Goal: Information Seeking & Learning: Learn about a topic

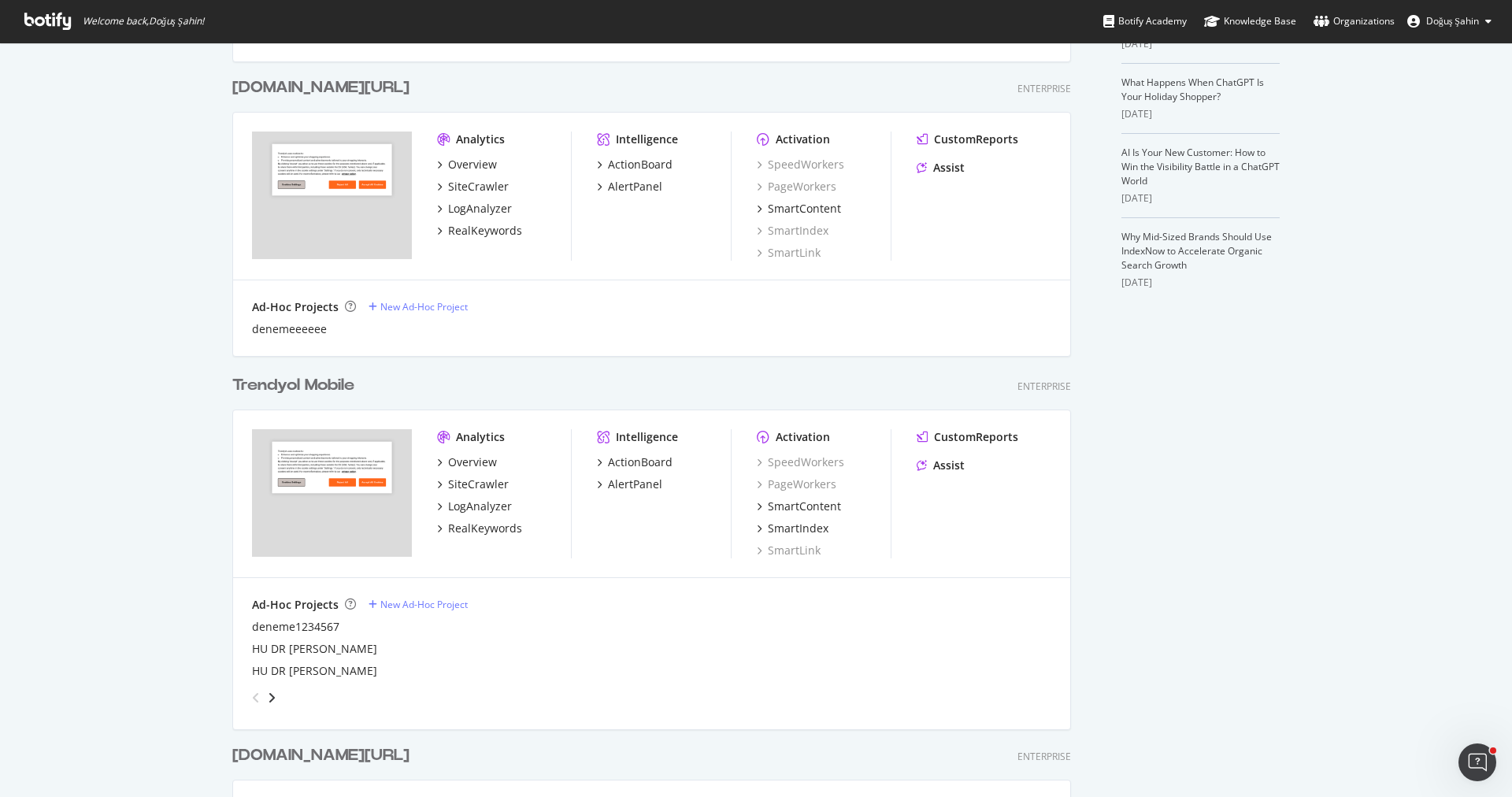
scroll to position [764, 0]
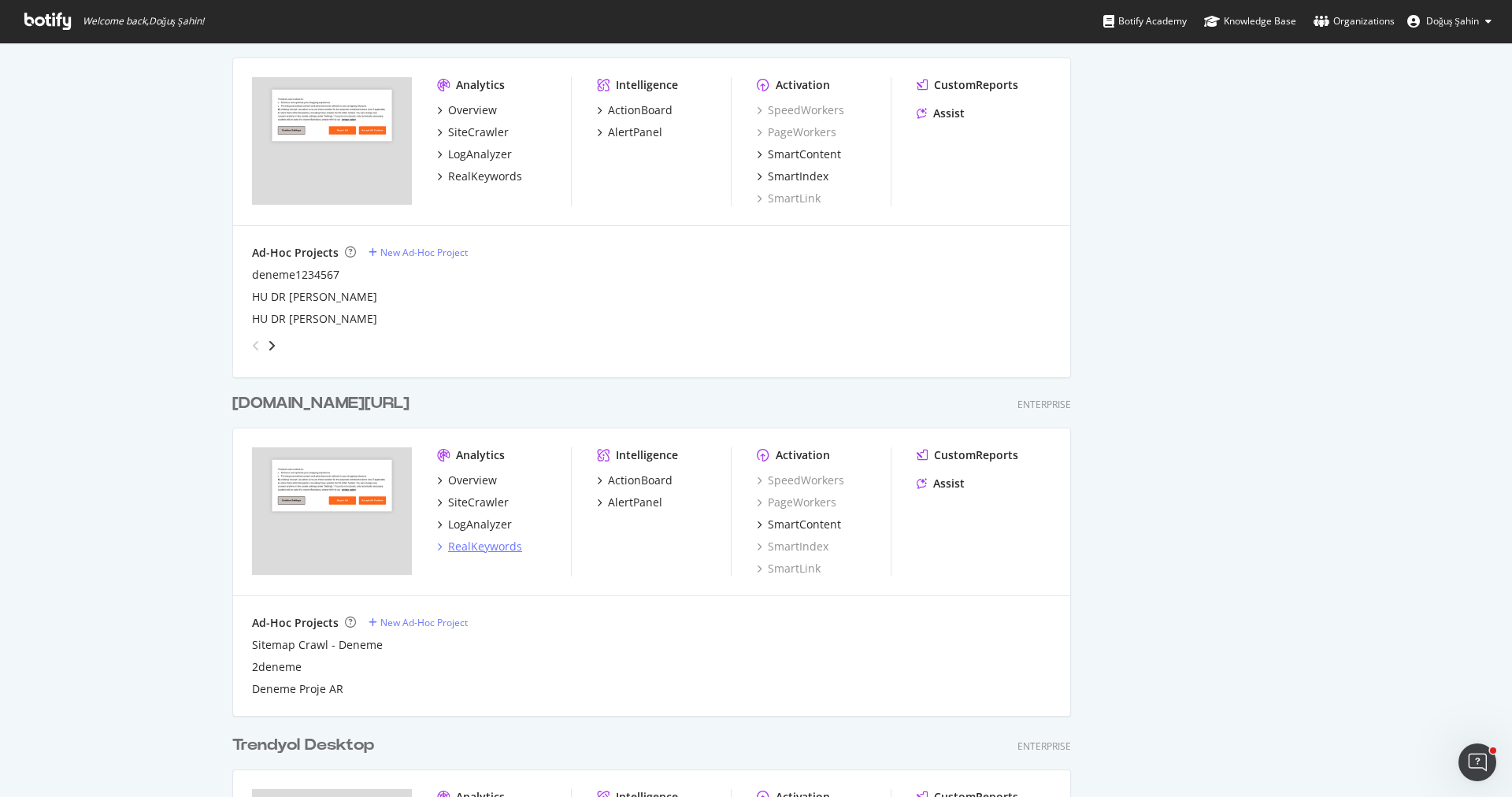
click at [492, 551] on div "RealKeywords" at bounding box center [485, 547] width 74 height 16
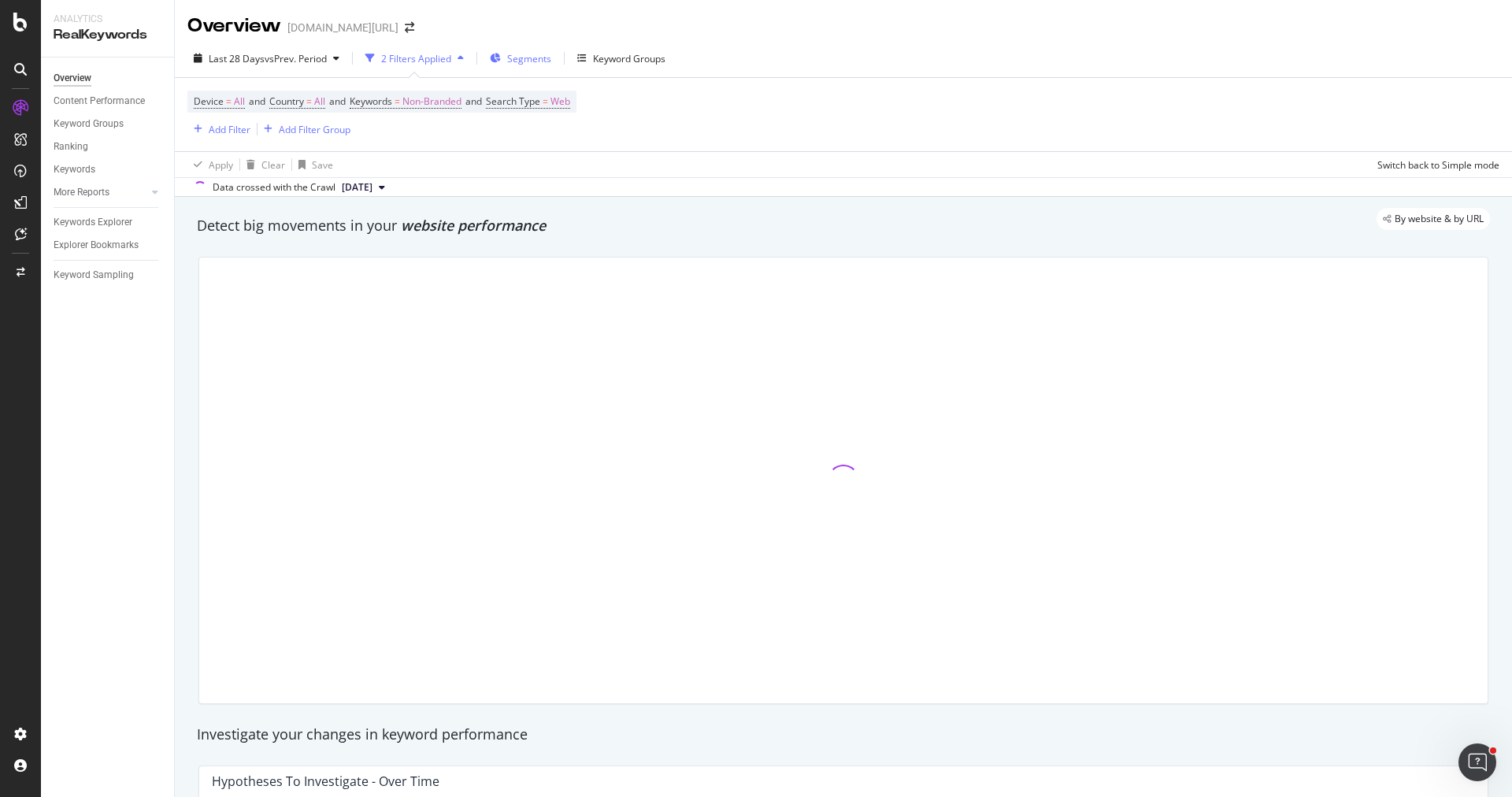
click at [544, 66] on div "Segments" at bounding box center [520, 58] width 61 height 24
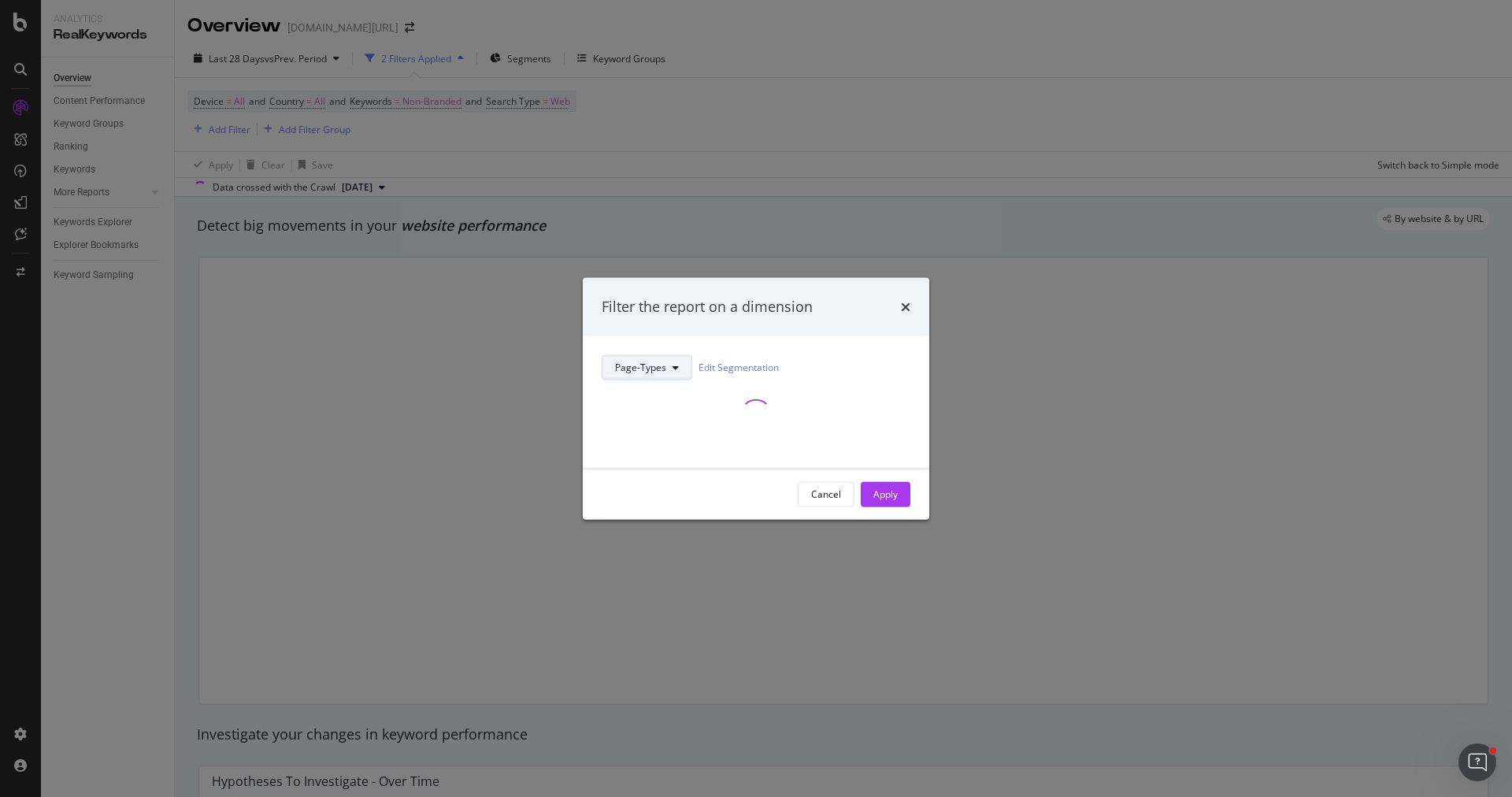
click at [660, 367] on span "Page-Types" at bounding box center [641, 368] width 51 height 13
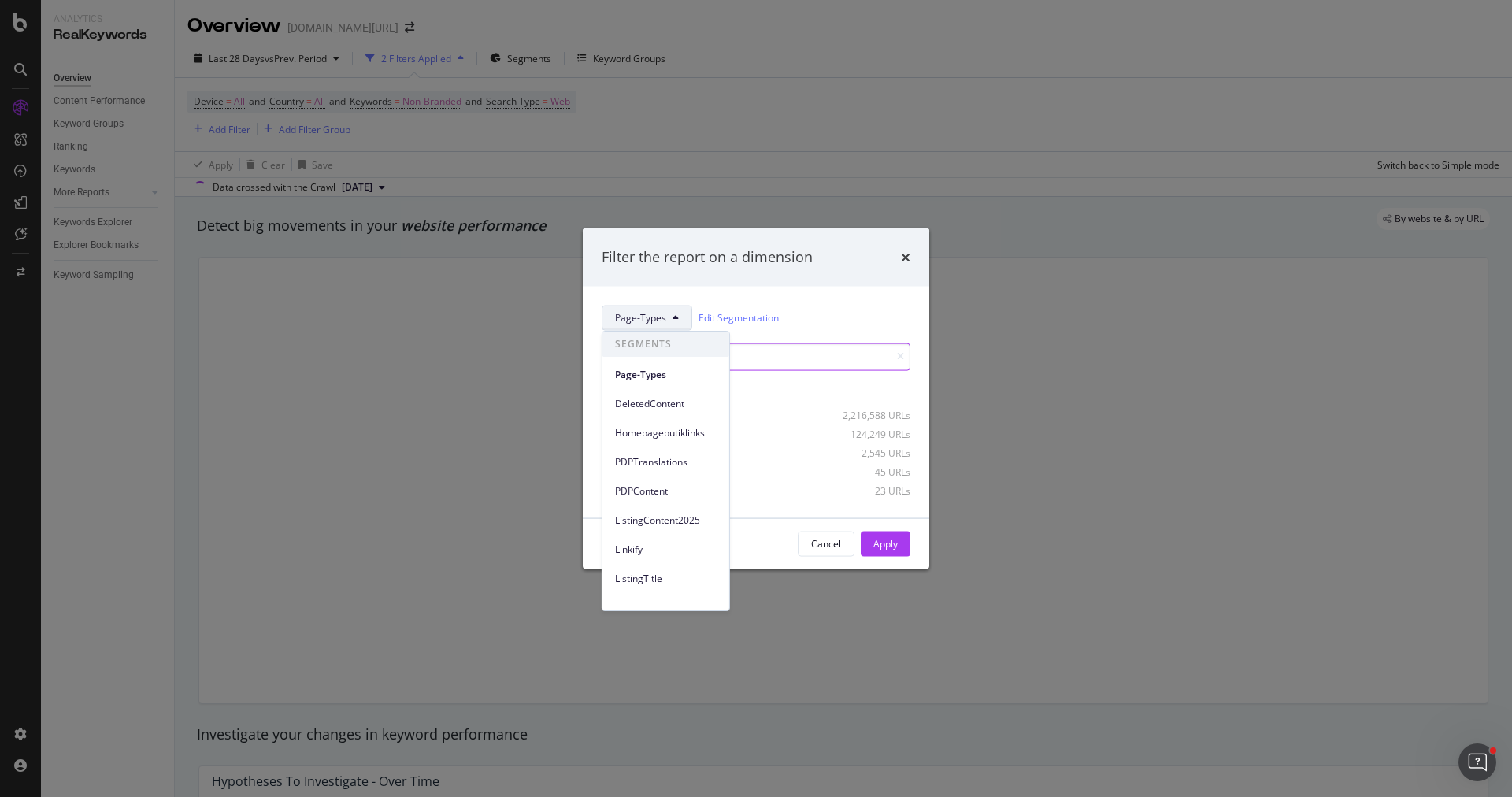
click at [670, 561] on div "ListingTitle" at bounding box center [666, 576] width 127 height 29
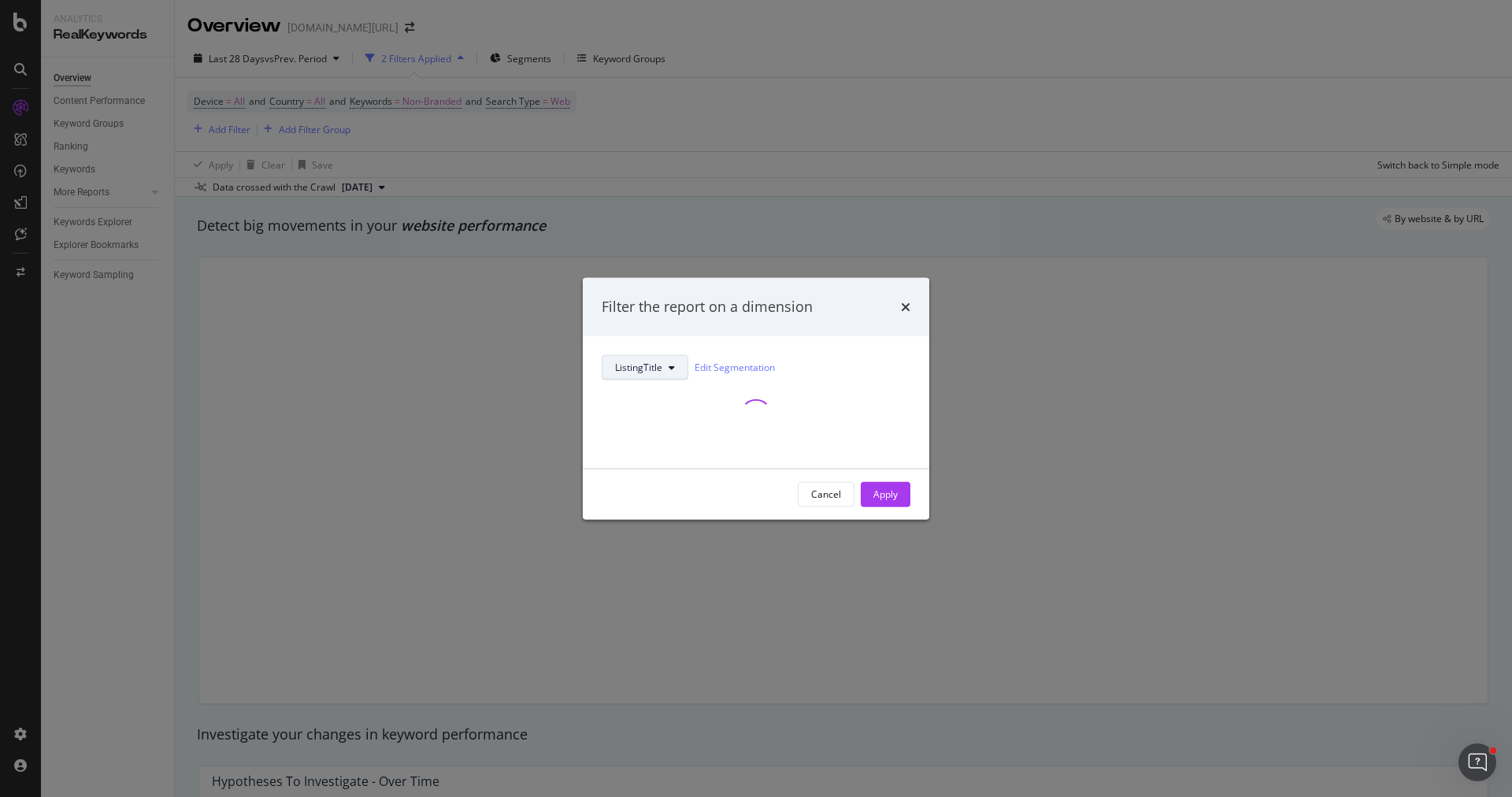
click at [663, 360] on button "ListingTitle" at bounding box center [645, 367] width 87 height 25
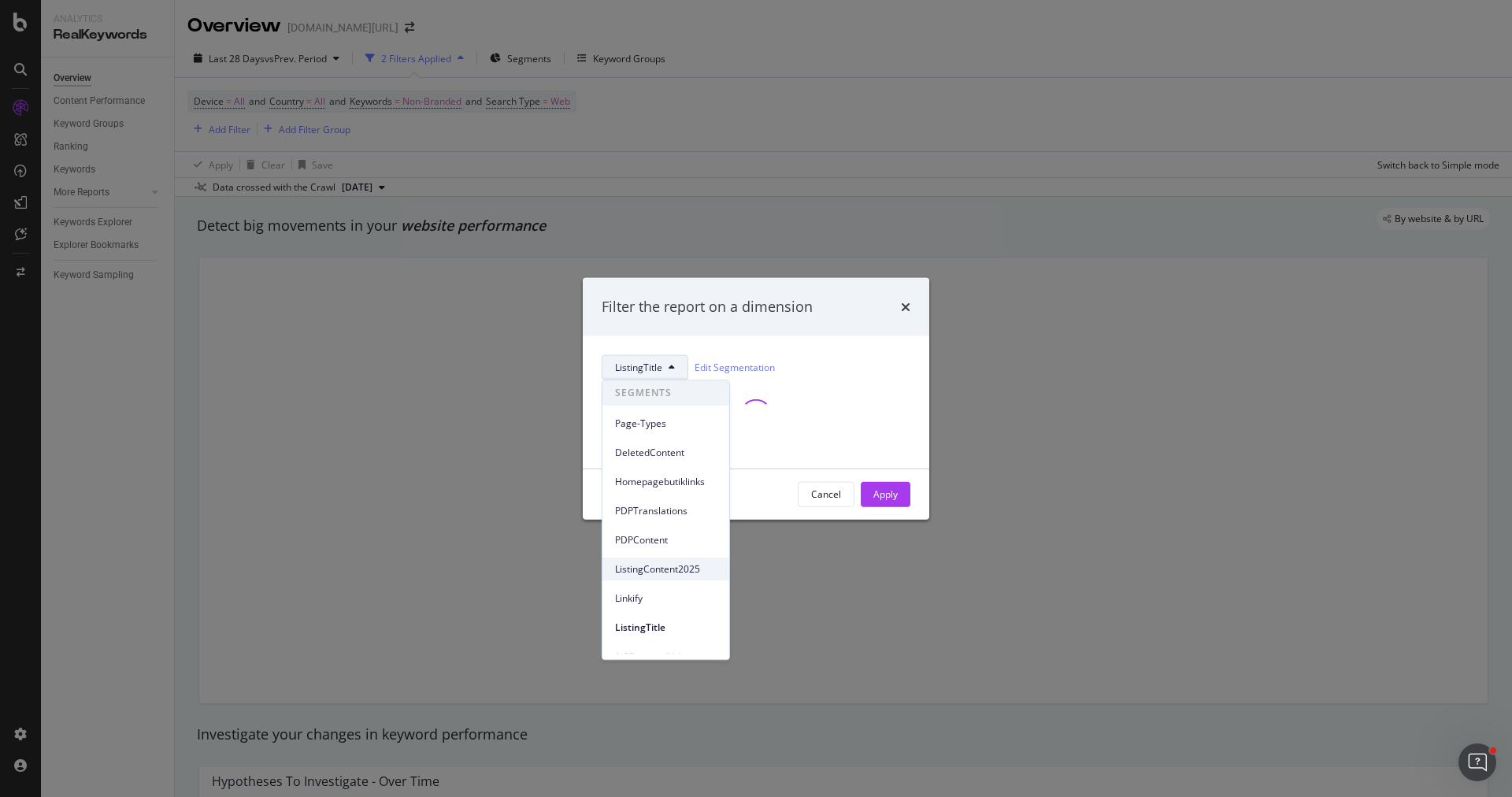
click at [667, 562] on span "ListingContent2025" at bounding box center [666, 569] width 102 height 14
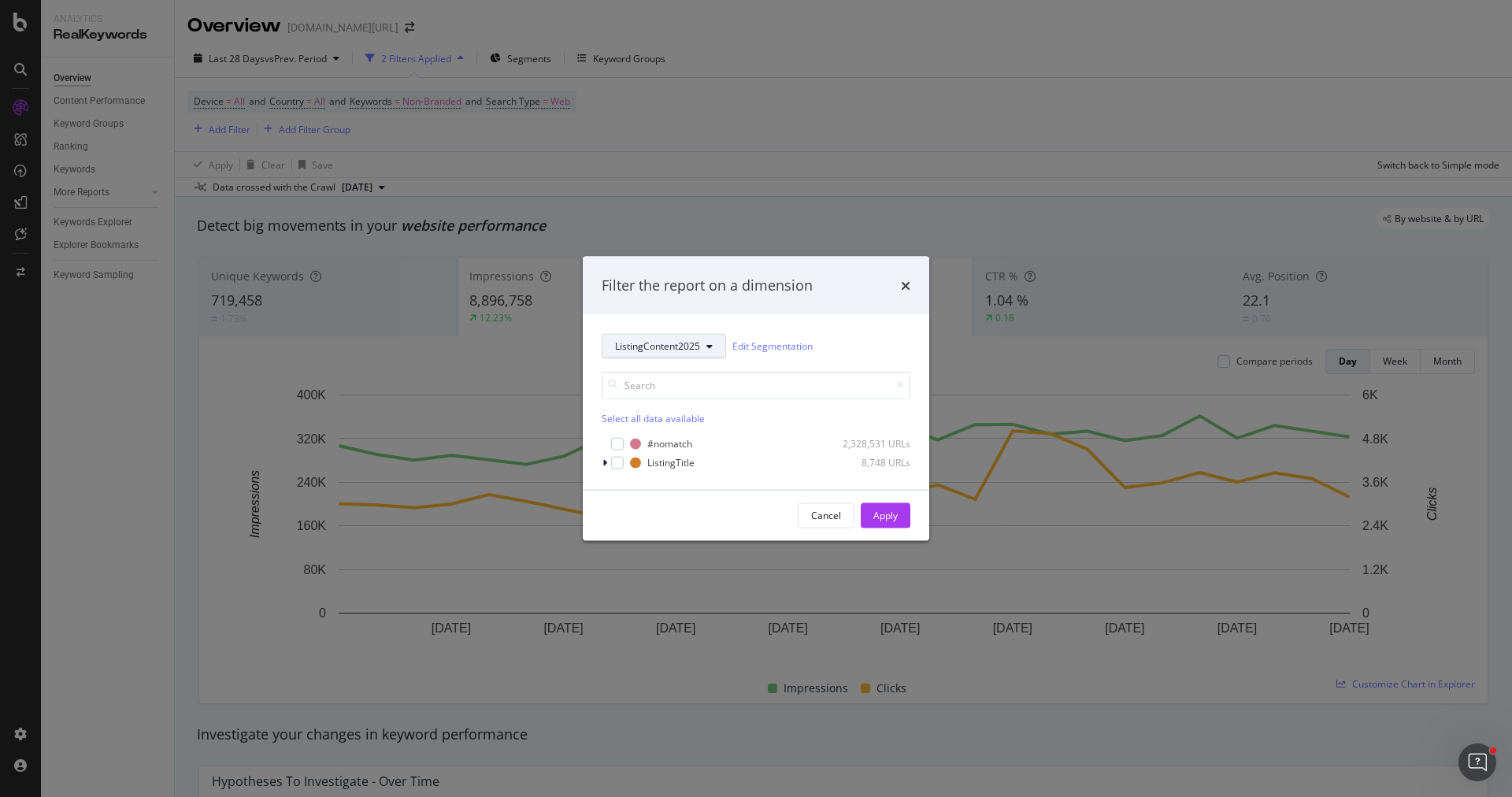
click at [647, 347] on span "ListingContent2025" at bounding box center [658, 346] width 85 height 13
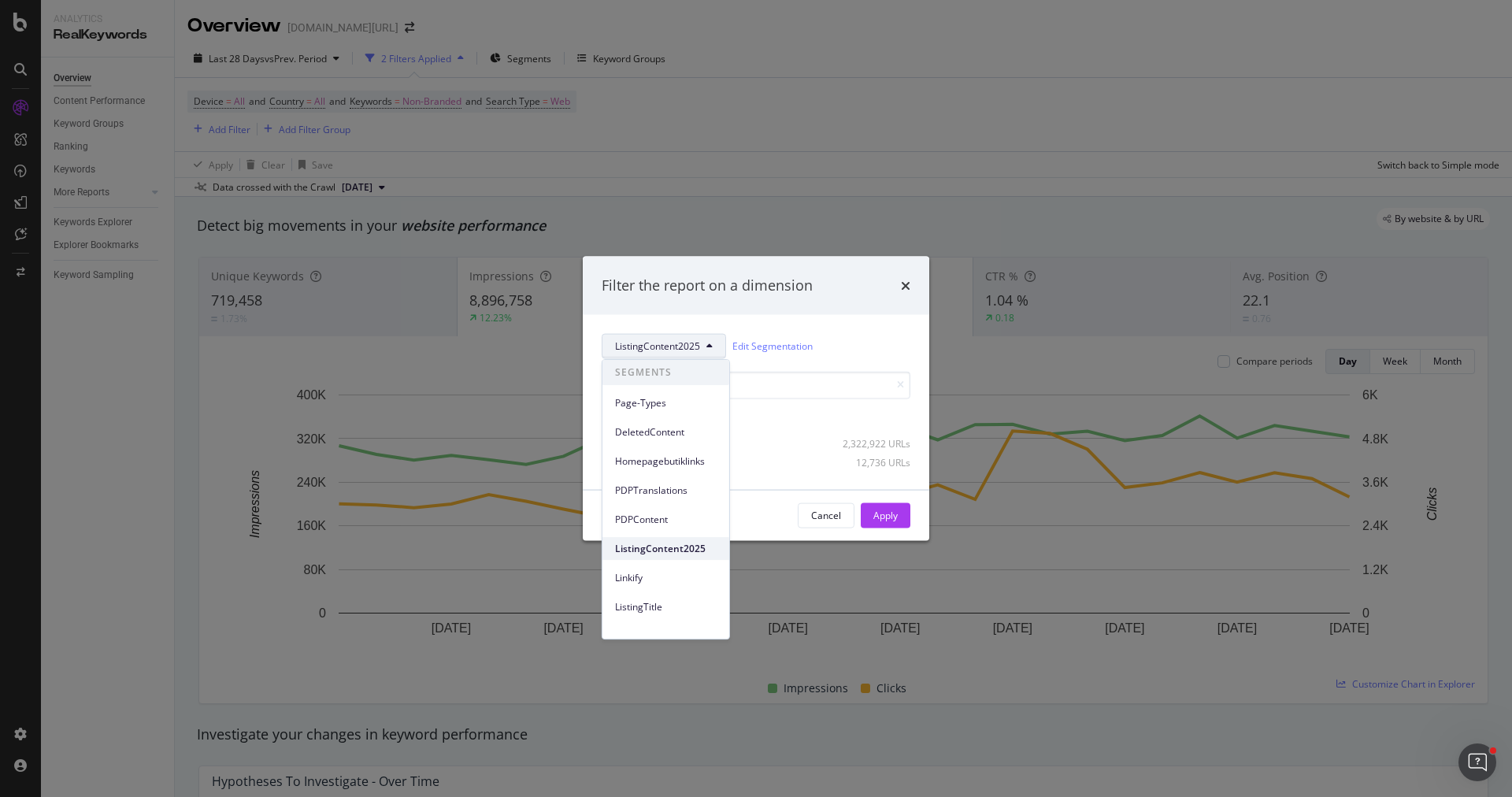
click at [660, 538] on div "ListingContent2025" at bounding box center [666, 549] width 127 height 23
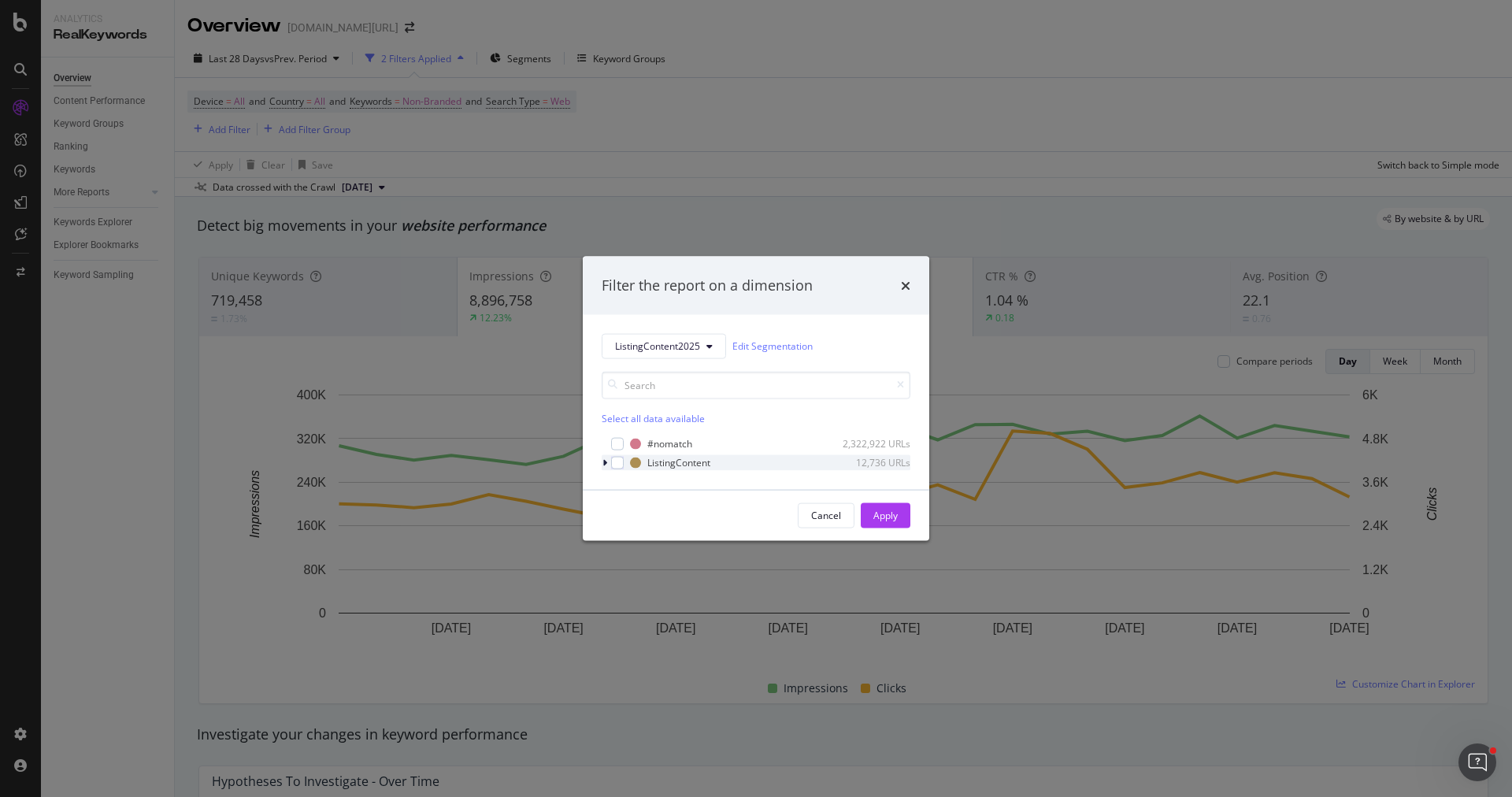
click at [608, 466] on div "modal" at bounding box center [606, 462] width 10 height 16
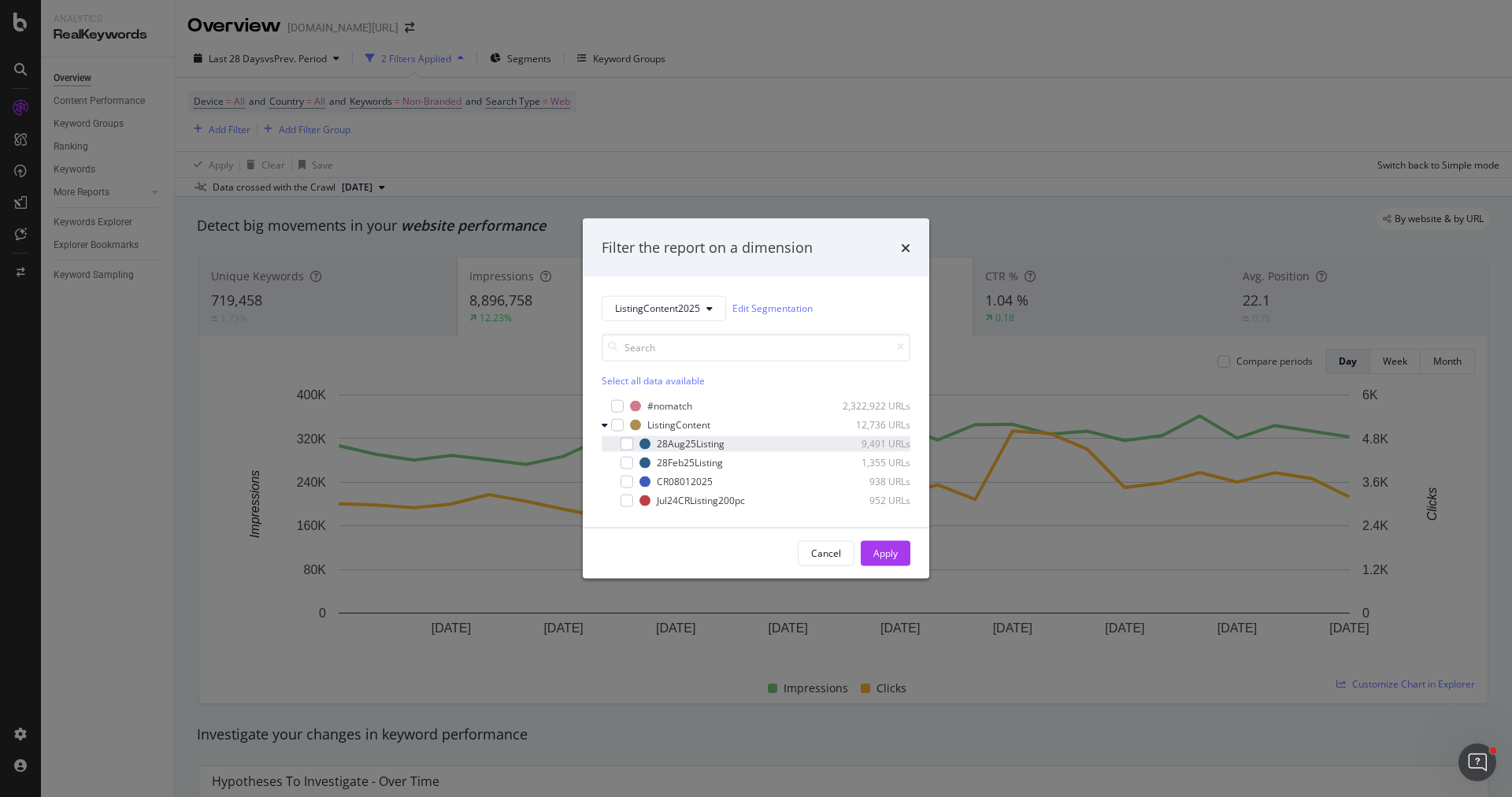
click at [636, 448] on div "28Aug25Listing 9,491 URLs" at bounding box center [756, 444] width 309 height 16
click at [876, 547] on div "Apply" at bounding box center [886, 553] width 25 height 13
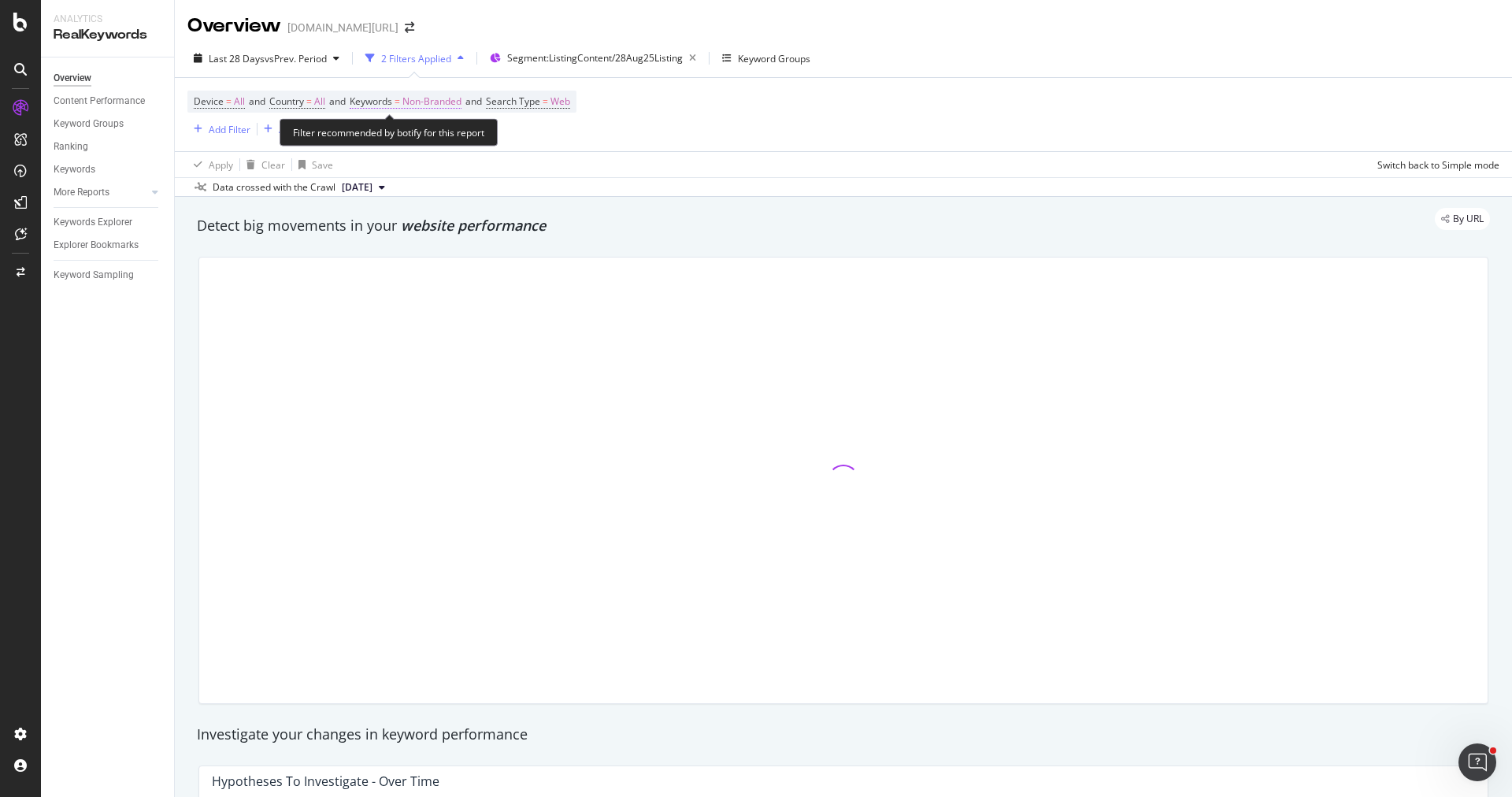
click at [460, 98] on span "Non-Branded" at bounding box center [432, 101] width 59 height 22
click at [448, 140] on icon "button" at bounding box center [447, 137] width 6 height 10
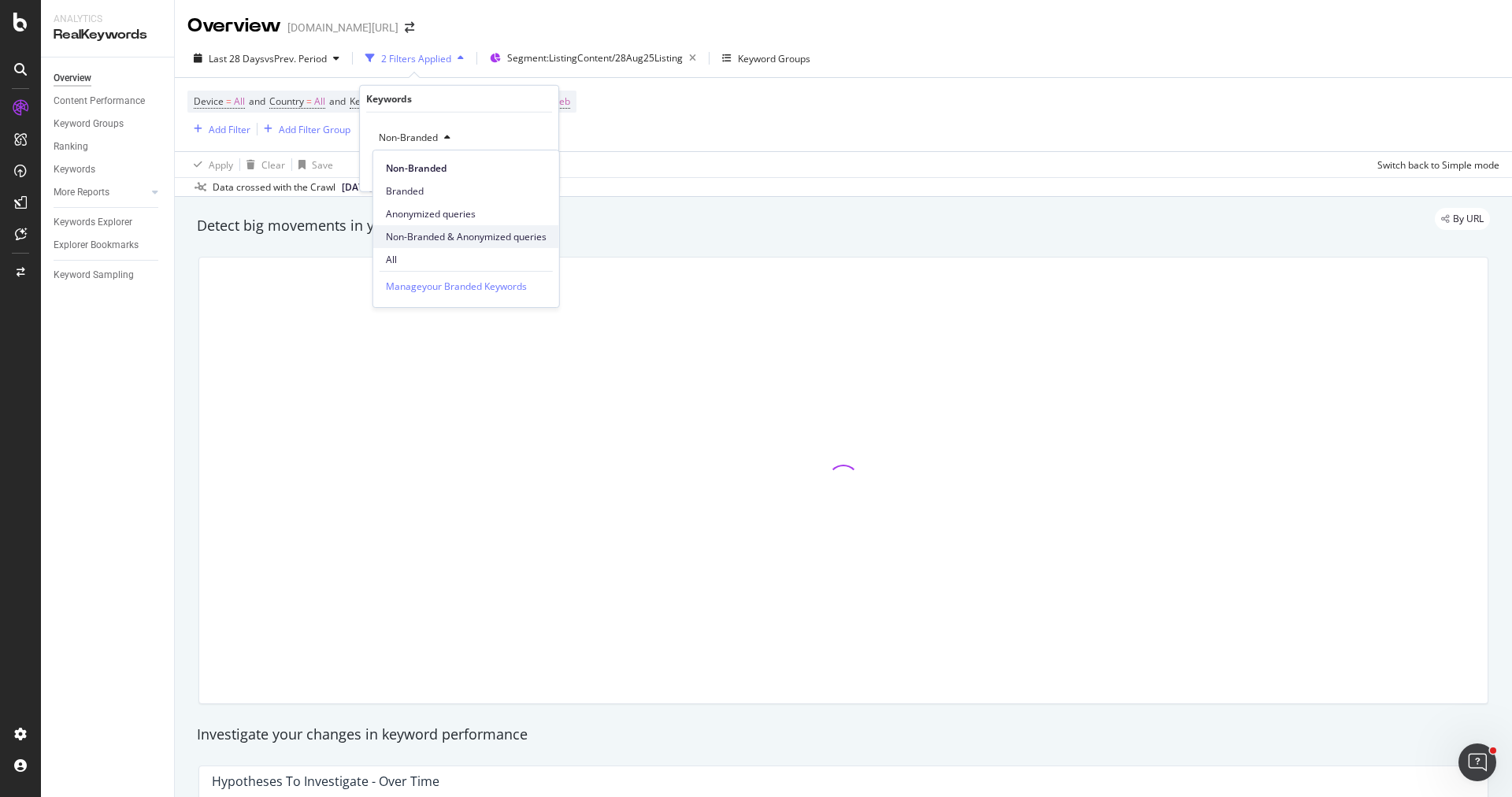
click at [463, 232] on span "Non-Branded & Anonymized queries" at bounding box center [467, 237] width 161 height 14
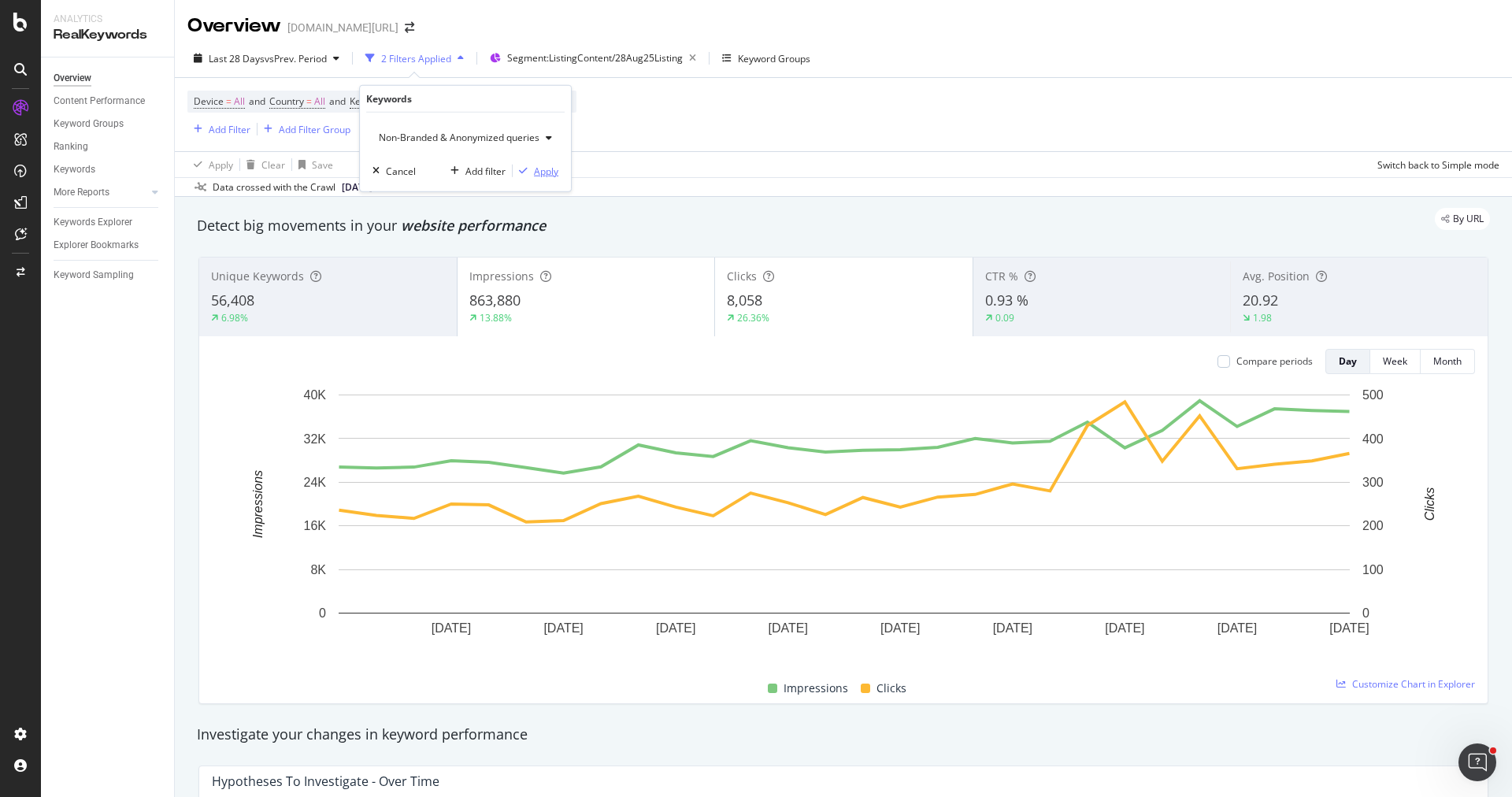
click at [536, 175] on div "Apply" at bounding box center [546, 170] width 25 height 13
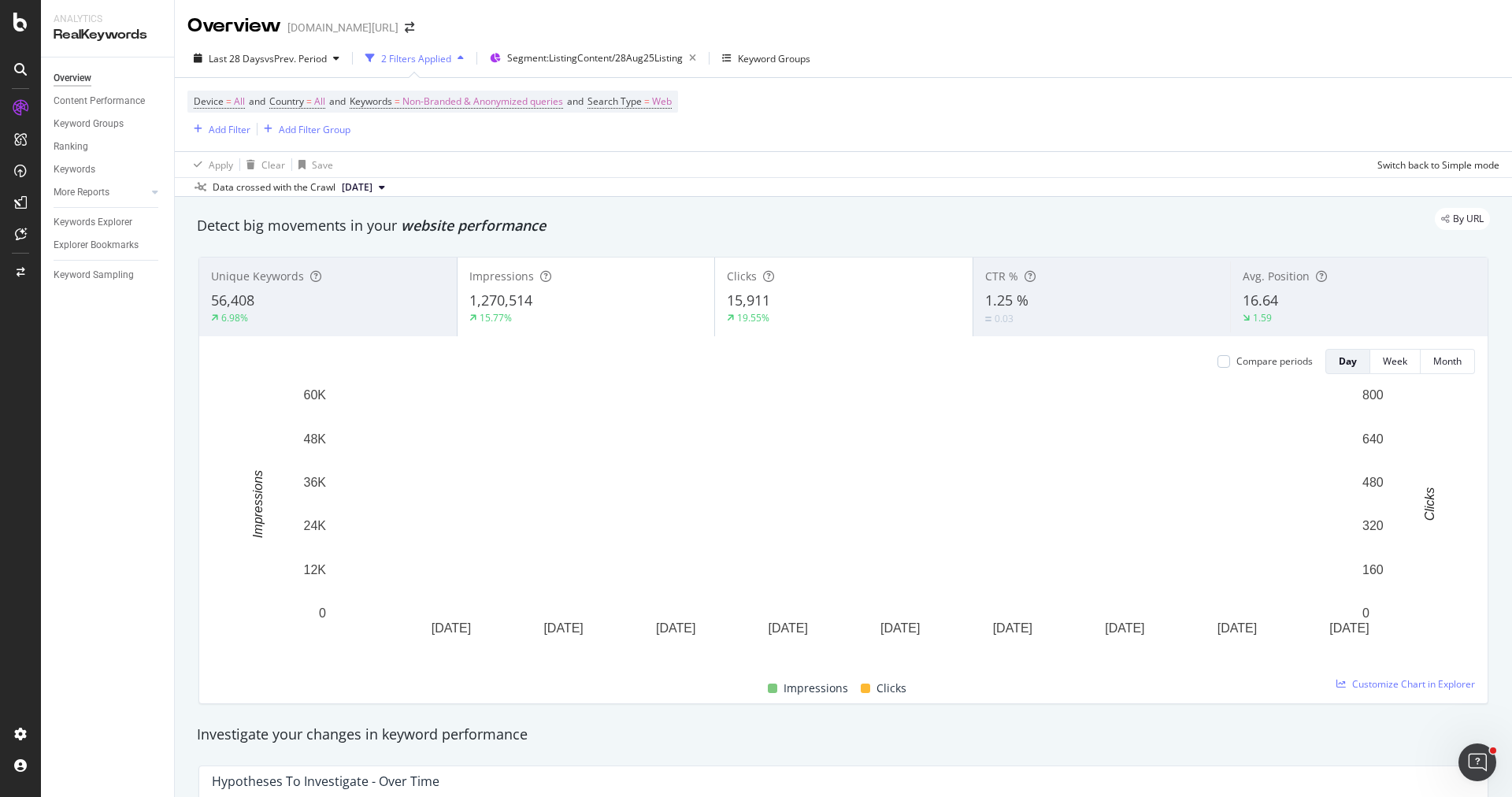
click at [370, 317] on div "6.98%" at bounding box center [328, 318] width 234 height 14
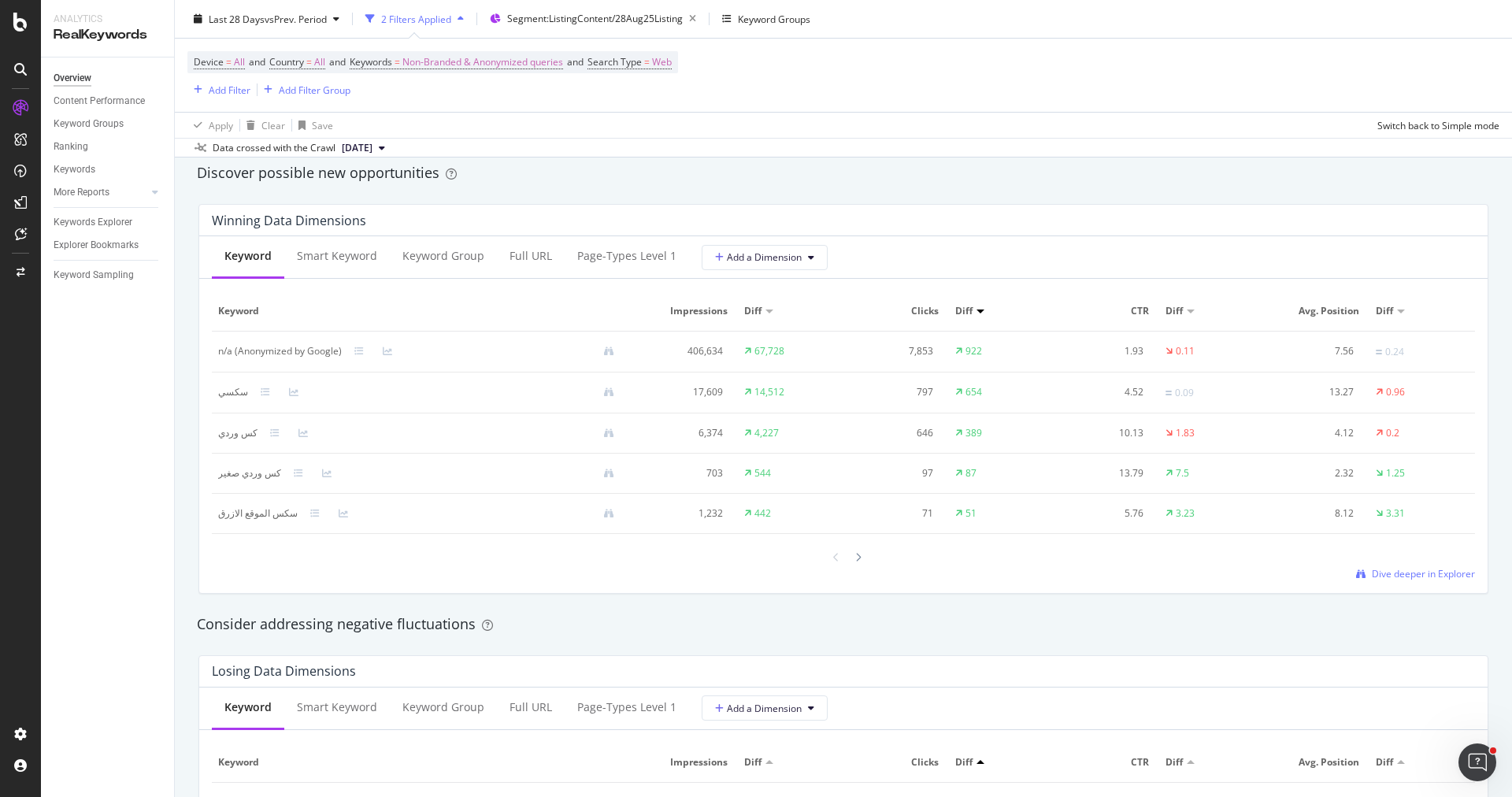
scroll to position [1376, 0]
click at [510, 251] on div "Full URL" at bounding box center [531, 259] width 42 height 16
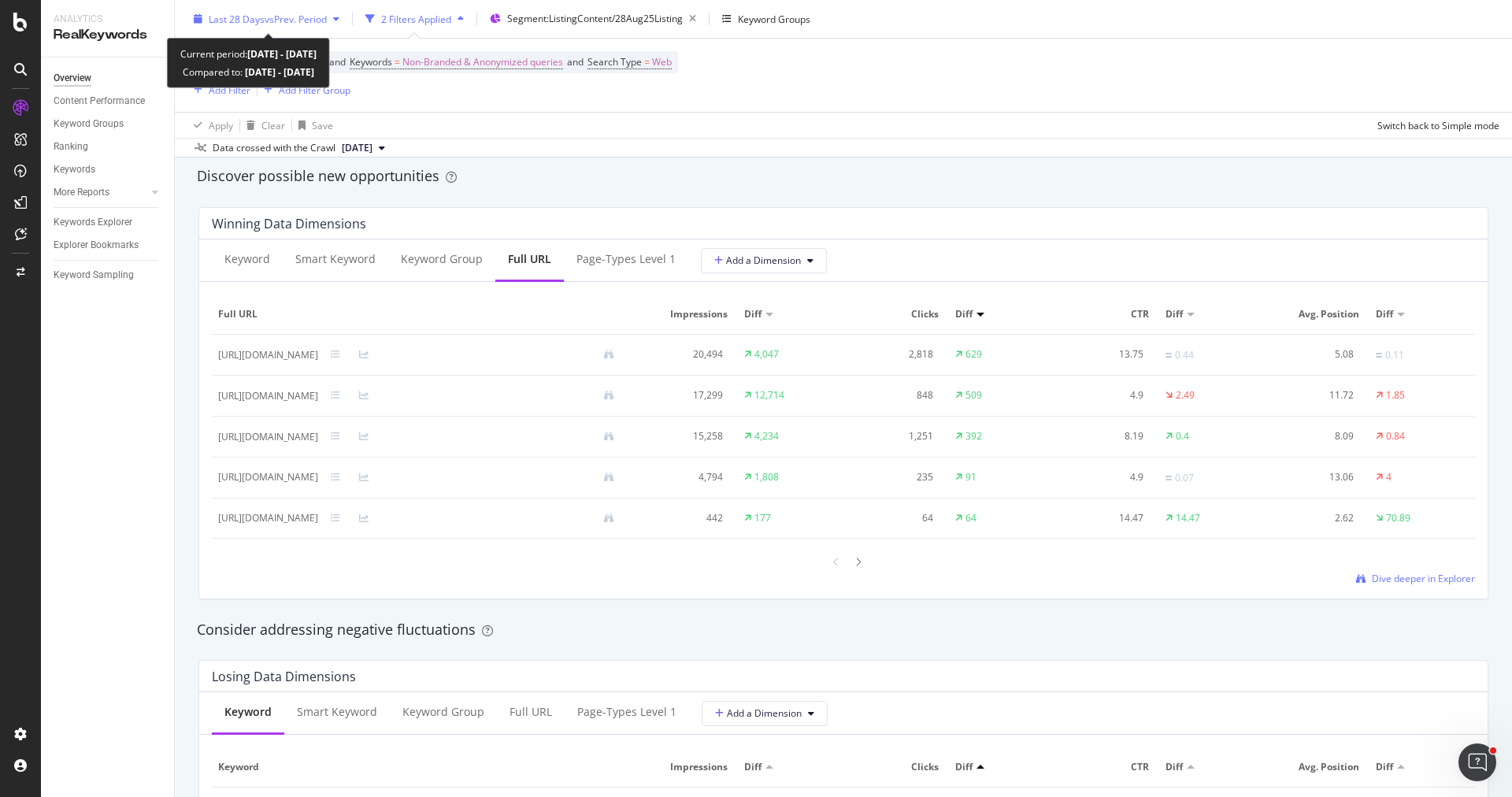
click at [297, 25] on div "Last 28 Days vs Prev. Period" at bounding box center [267, 18] width 118 height 13
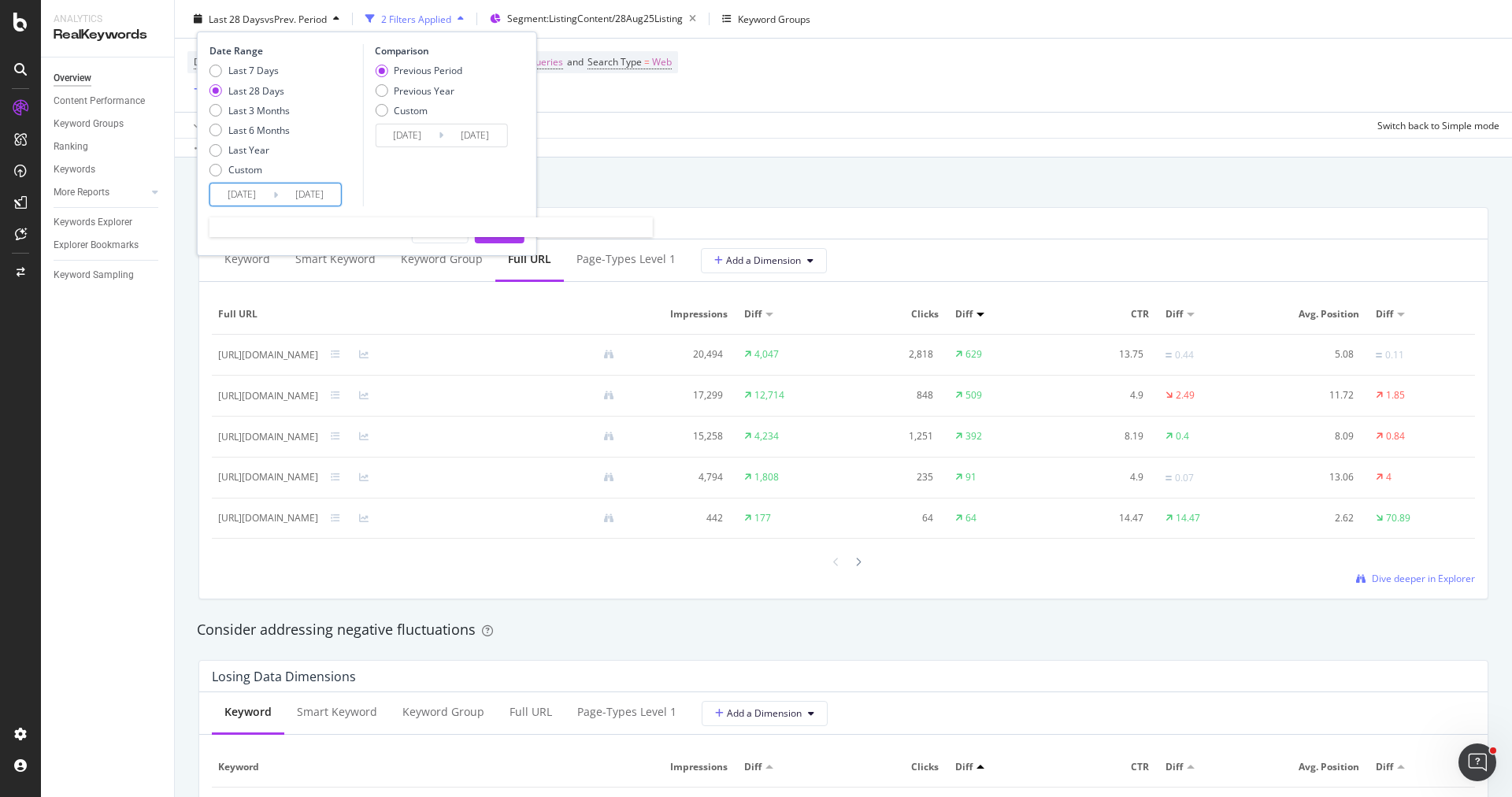
click at [258, 190] on input "[DATE]" at bounding box center [242, 194] width 63 height 22
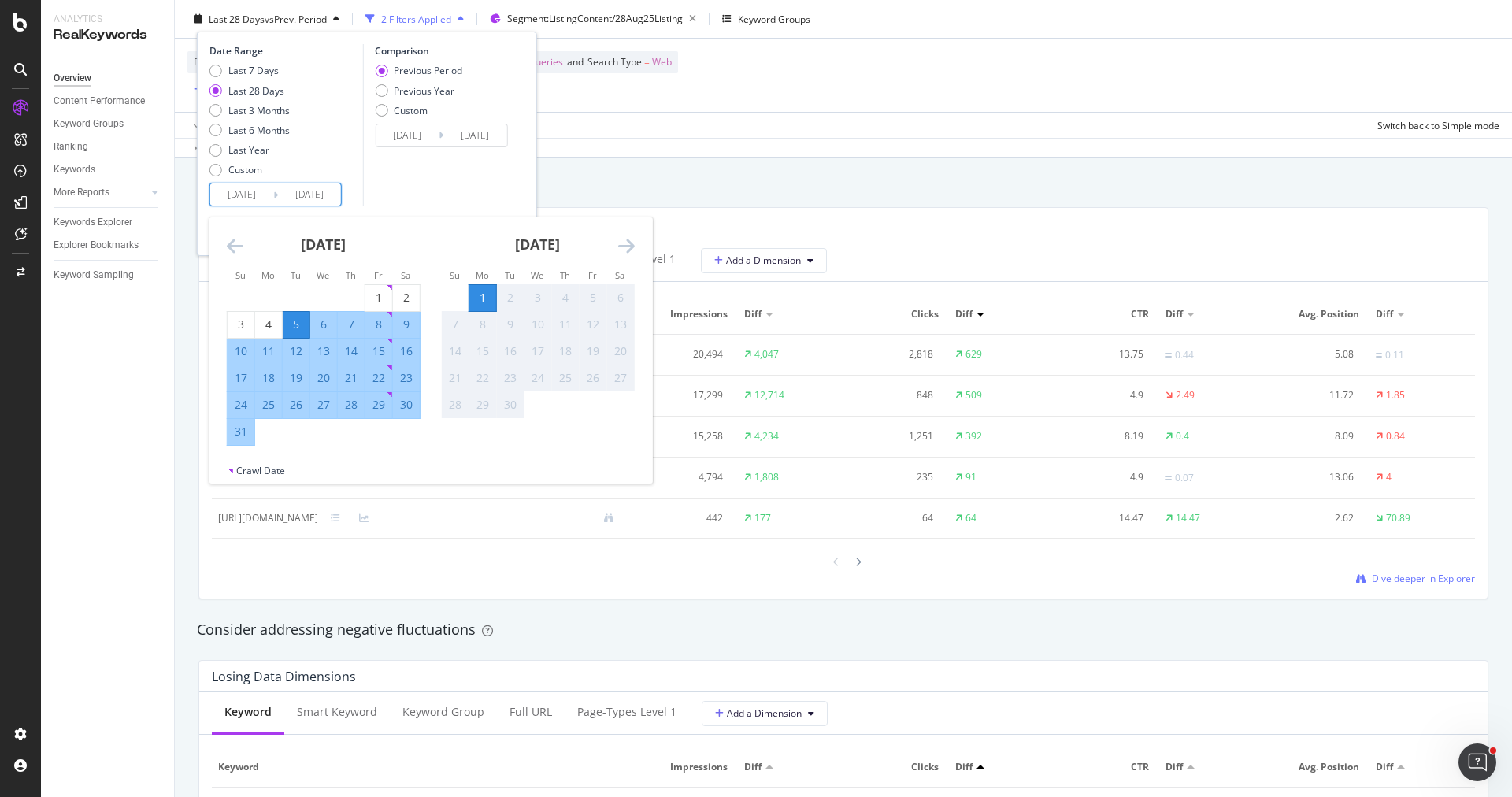
click at [351, 406] on div "28" at bounding box center [351, 405] width 27 height 16
type input "[DATE]"
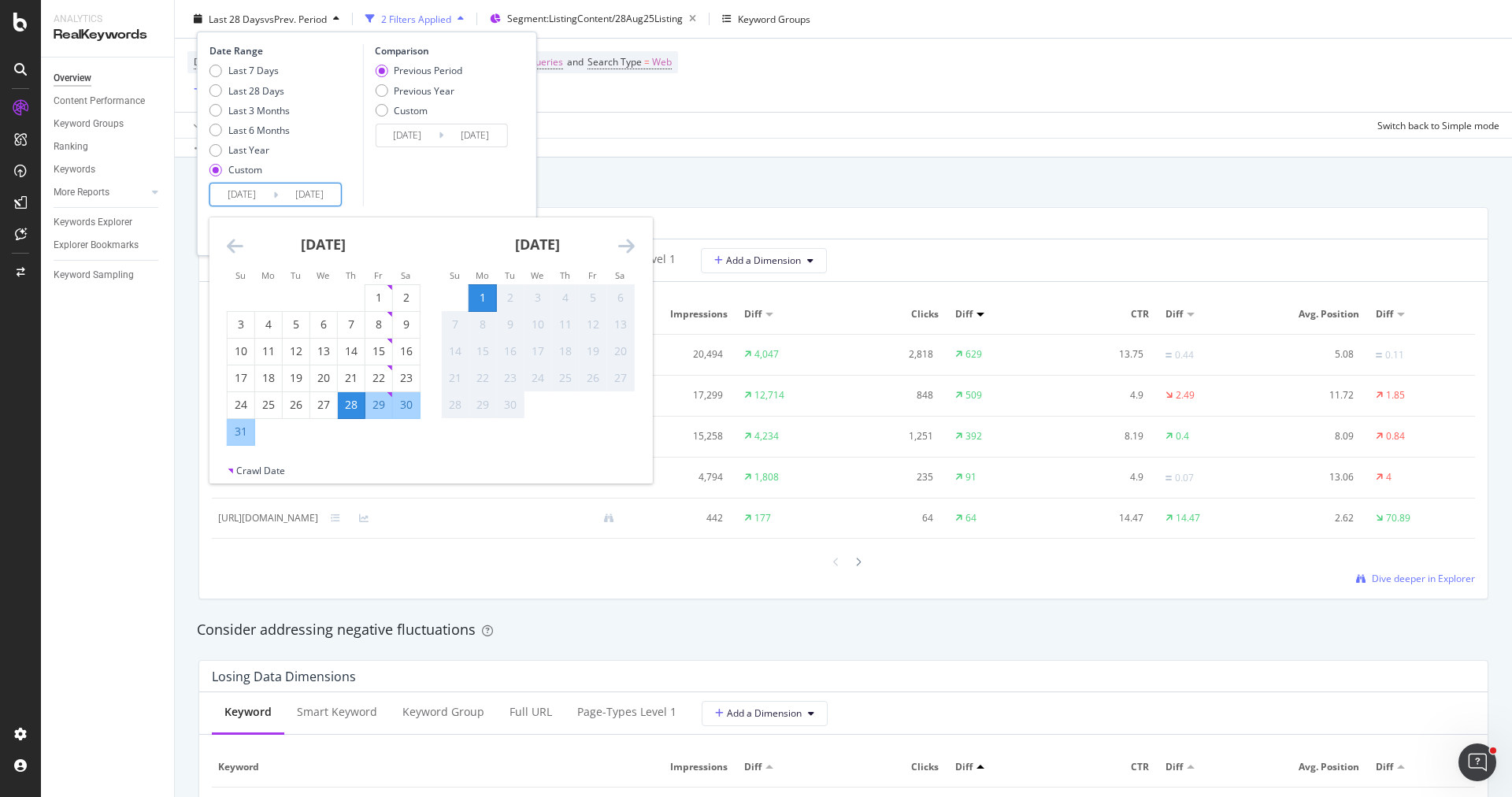
click at [487, 297] on div "1" at bounding box center [482, 298] width 27 height 16
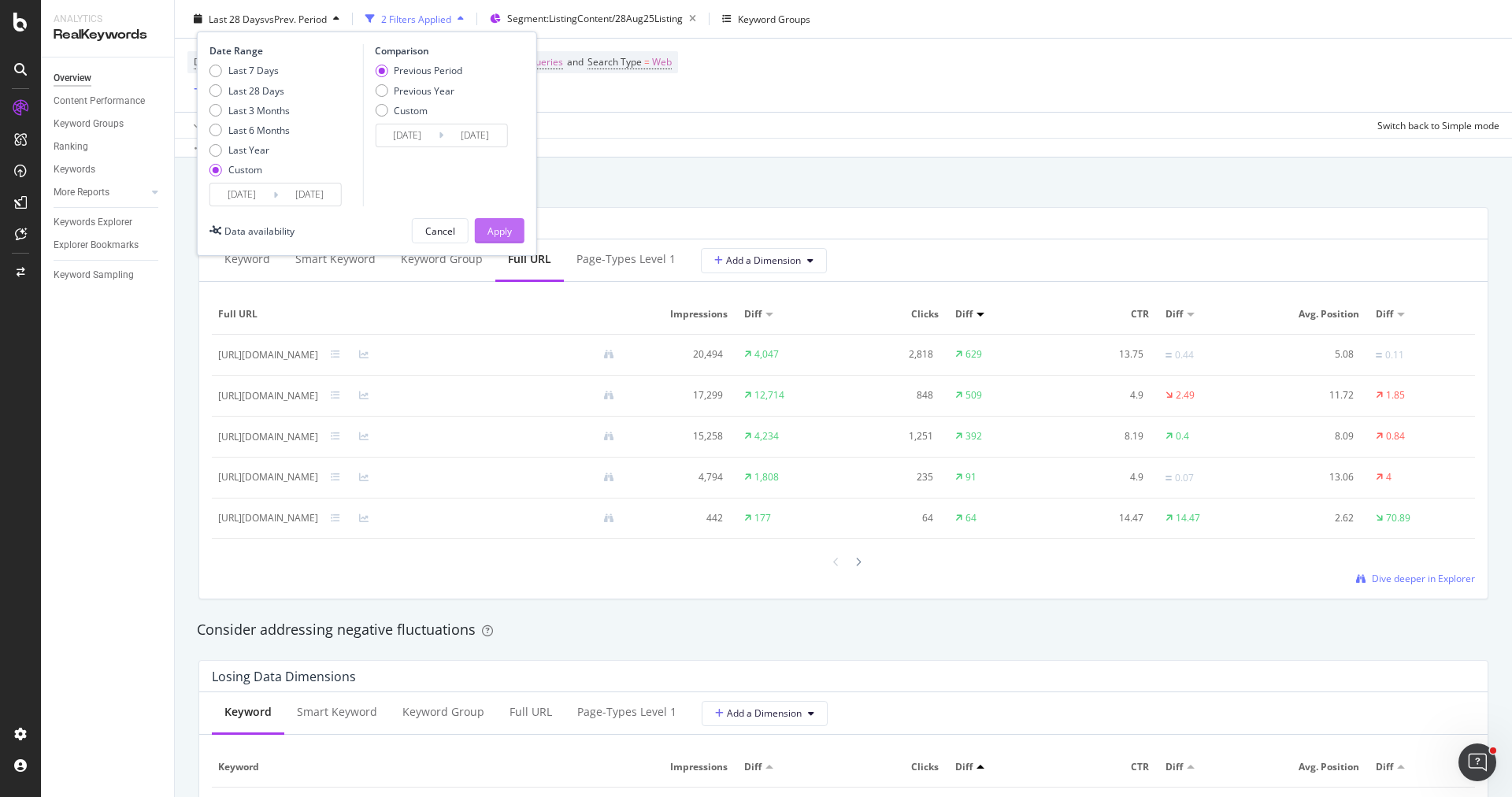
click at [500, 231] on div "Apply" at bounding box center [500, 230] width 25 height 13
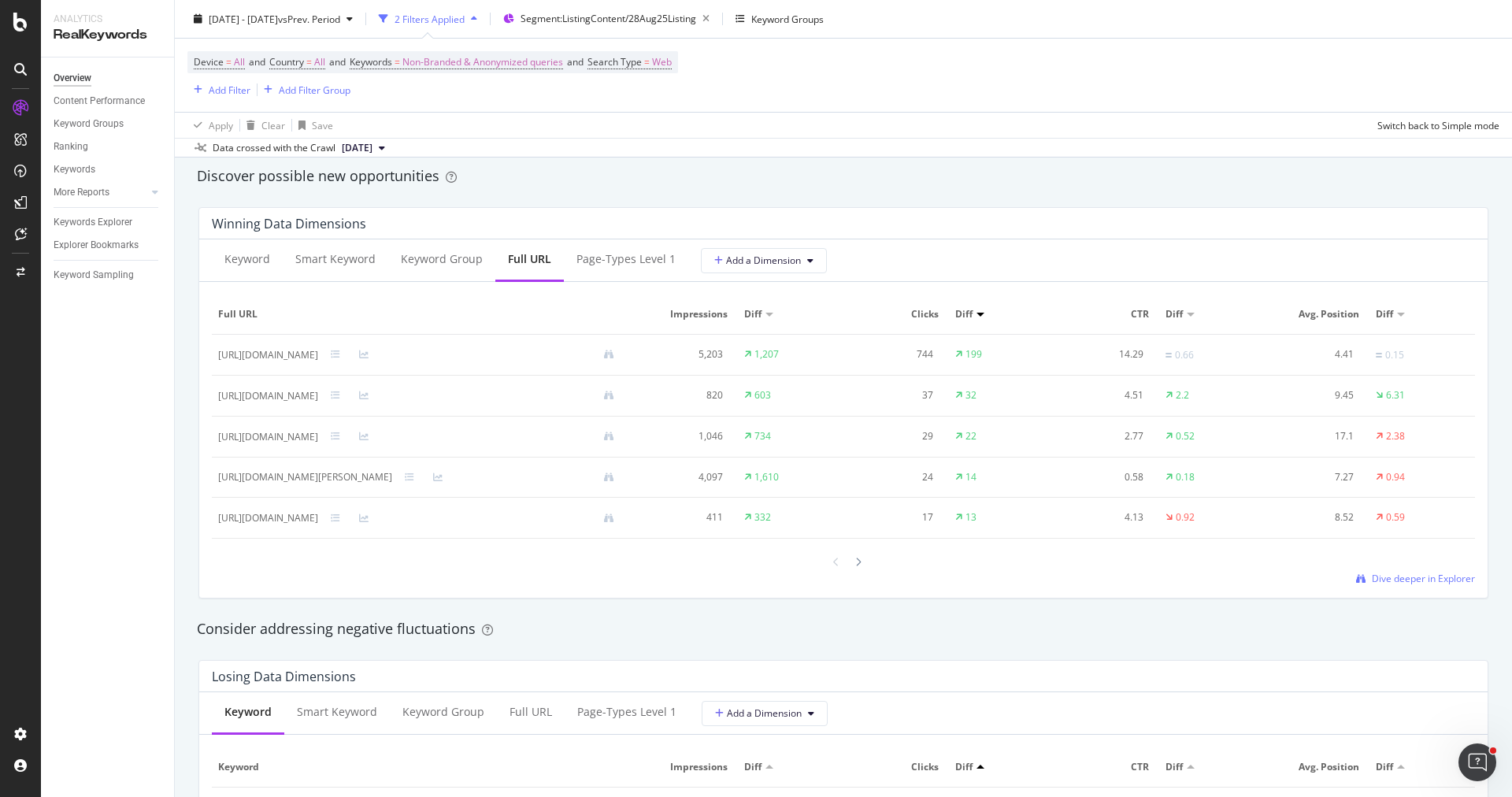
scroll to position [1745, 0]
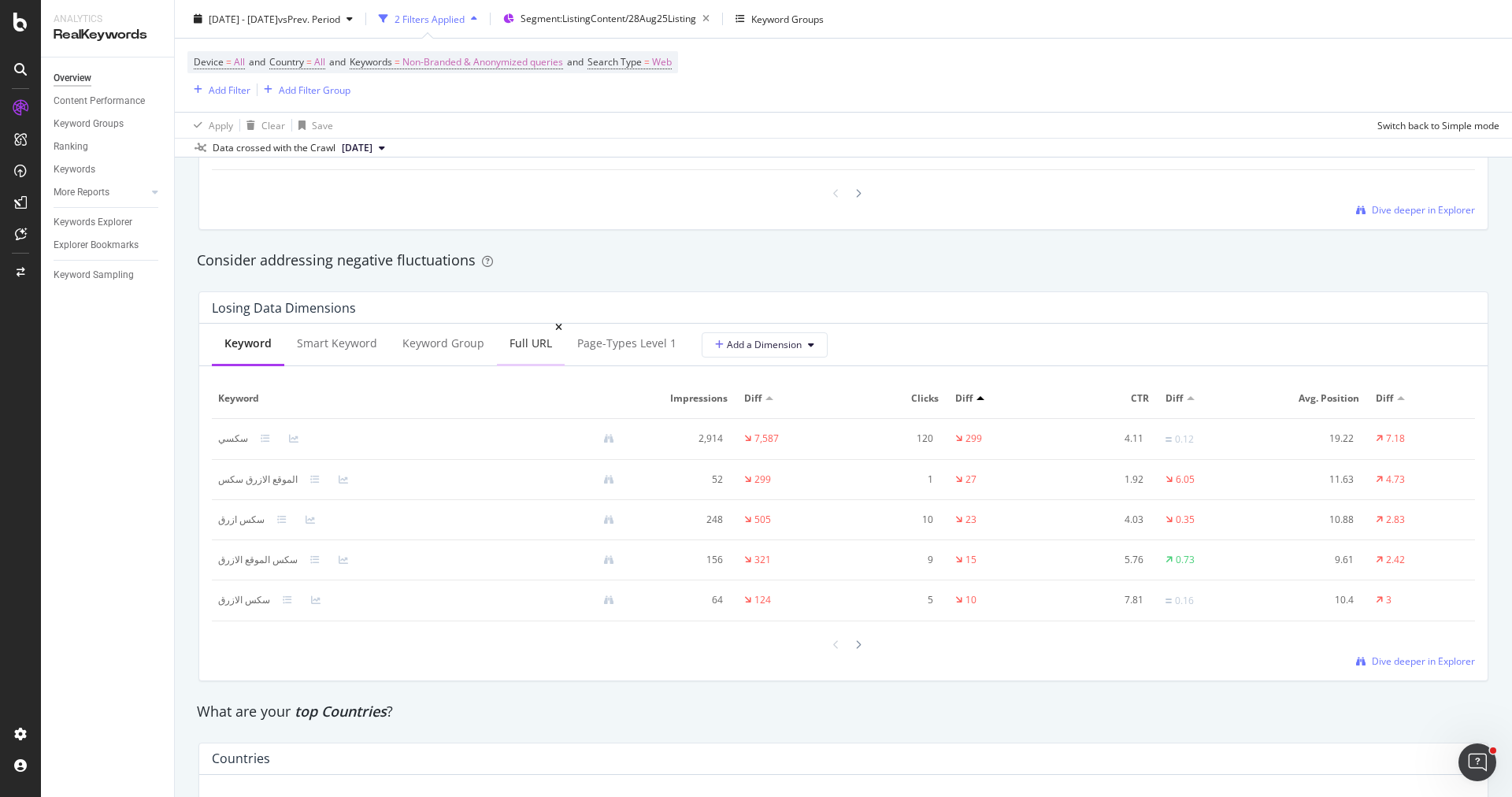
click at [513, 344] on div "Full URL" at bounding box center [531, 344] width 42 height 16
drag, startPoint x: 498, startPoint y: 433, endPoint x: 212, endPoint y: 437, distance: 286.0
click at [212, 436] on td "[URL][DOMAIN_NAME]" at bounding box center [422, 439] width 421 height 41
copy div "[URL][DOMAIN_NAME]"
drag, startPoint x: 463, startPoint y: 519, endPoint x: 214, endPoint y: 510, distance: 249.2
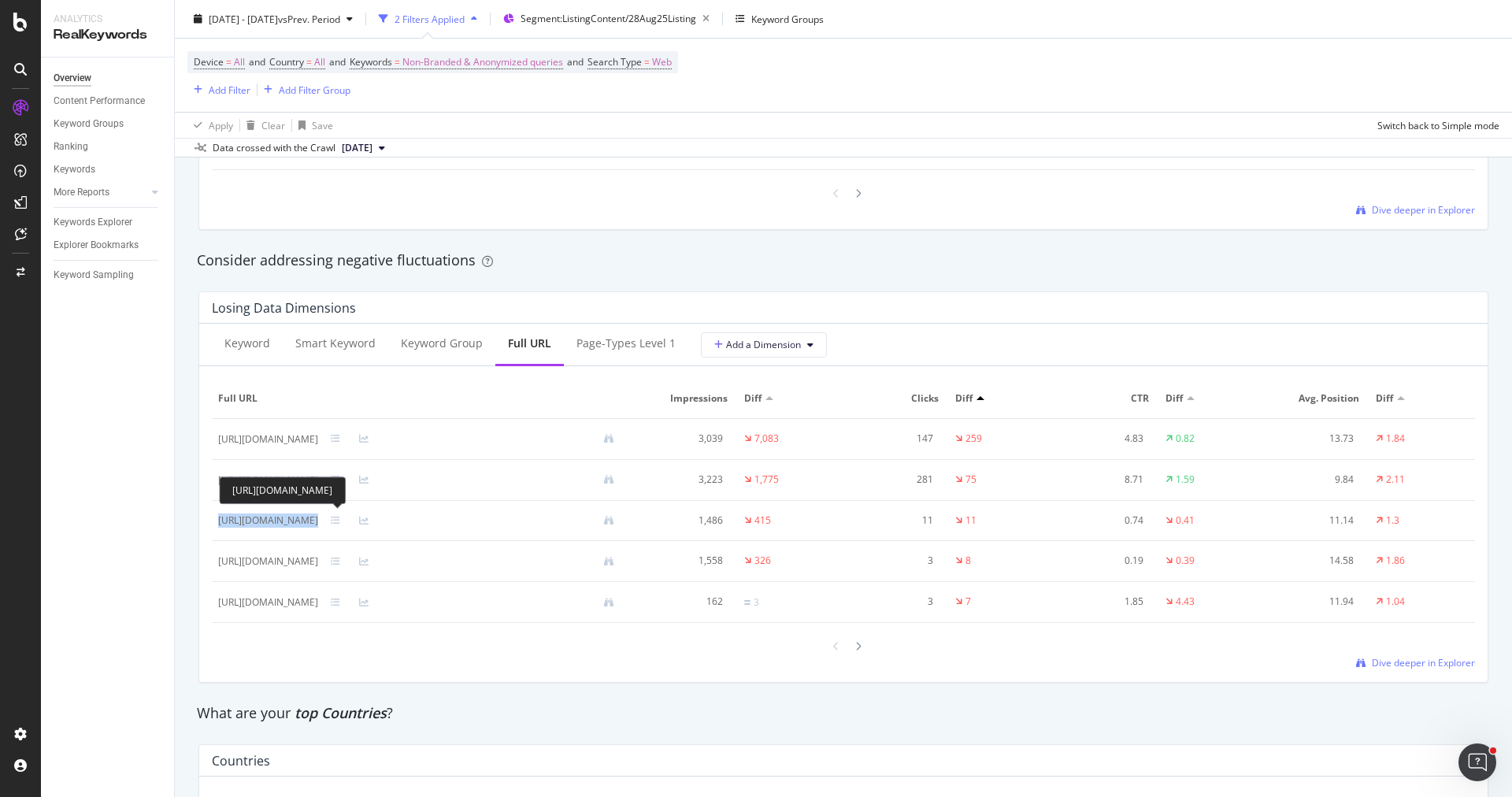
click at [214, 510] on td "[URL][DOMAIN_NAME]" at bounding box center [422, 522] width 421 height 41
copy div "[URL][DOMAIN_NAME]"
